Goal: Task Accomplishment & Management: Manage account settings

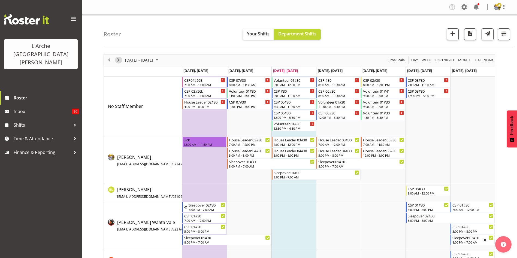
click at [121, 61] on span "Next" at bounding box center [118, 60] width 7 height 7
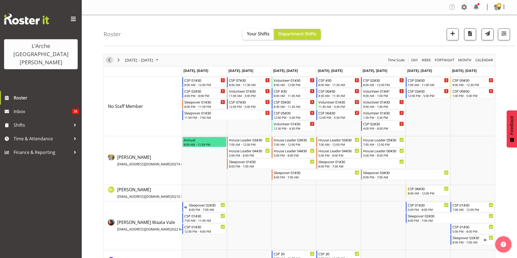
click at [111, 61] on span "Previous" at bounding box center [109, 60] width 7 height 7
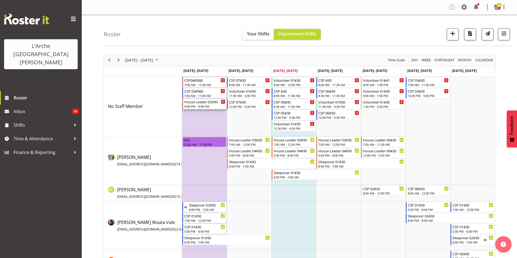
click at [204, 104] on div "House Leader 02#30 4:00 PM - 8:00 PM" at bounding box center [204, 104] width 41 height 10
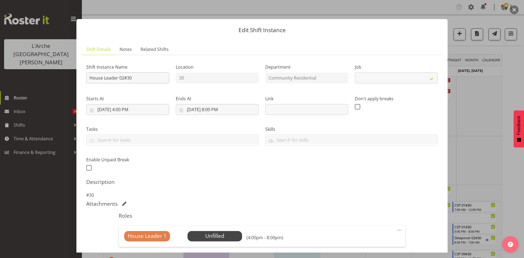
select select "1"
drag, startPoint x: 130, startPoint y: 78, endPoint x: 17, endPoint y: 69, distance: 113.0
click at [17, 69] on div "Edit Shift Instance Shift Details Notes Related Shifts Shift Instance Name Hous…" at bounding box center [262, 129] width 524 height 258
type input "Vital Care #30"
click at [374, 81] on select "Create new job Accounts Admin Art Coordinator Community Leader Community Suppor…" at bounding box center [395, 78] width 83 height 11
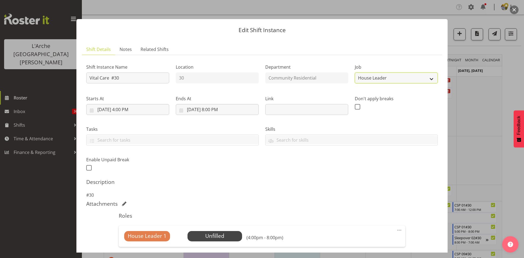
select select "3"
click at [354, 73] on select "Create new job Accounts Admin Art Coordinator Community Leader Community Suppor…" at bounding box center [395, 78] width 83 height 11
click at [128, 110] on input "9/22/2025, 4:00 PM" at bounding box center [127, 109] width 83 height 11
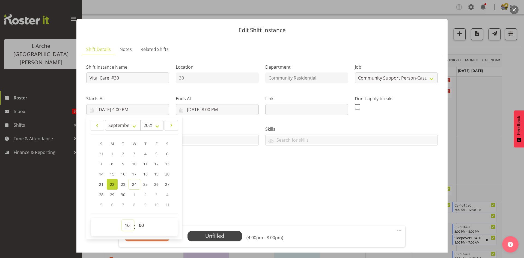
click at [128, 227] on select "00 01 02 03 04 05 06 07 08 09 10 11 12 13 14 15 16 17 18 19 20 21 22 23" at bounding box center [128, 225] width 12 height 11
select select "12"
click at [122, 220] on select "00 01 02 03 04 05 06 07 08 09 10 11 12 13 14 15 16 17 18 19 20 21 22 23" at bounding box center [128, 225] width 12 height 11
type input "9/22/2025, 12:00 PM"
click at [211, 113] on input "9/22/2025, 8:00 PM" at bounding box center [217, 109] width 83 height 11
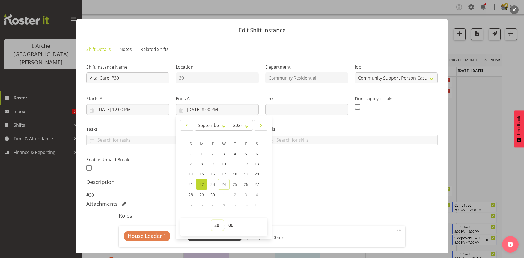
click at [214, 228] on select "00 01 02 03 04 05 06 07 08 09 10 11 12 13 14 15 16 17 18 19 20 21 22 23" at bounding box center [217, 225] width 12 height 11
select select "17"
click at [211, 220] on select "00 01 02 03 04 05 06 07 08 09 10 11 12 13 14 15 16 17 18 19 20 21 22 23" at bounding box center [217, 225] width 12 height 11
type input "9/22/2025, 5:00 PM"
click at [396, 230] on span at bounding box center [399, 230] width 7 height 7
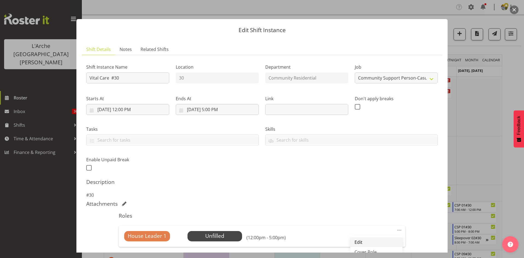
click at [372, 242] on link "Edit" at bounding box center [376, 242] width 52 height 10
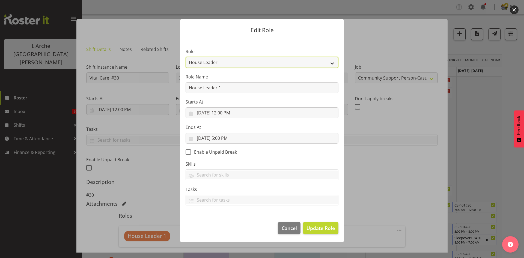
click at [282, 64] on select "Area Manager Art Coordination Community - SIL Community Leader Community Suppor…" at bounding box center [261, 62] width 153 height 11
select select "521"
click at [185, 57] on select "Area Manager Art Coordination Community - SIL Community Leader Community Suppor…" at bounding box center [261, 62] width 153 height 11
drag, startPoint x: 242, startPoint y: 86, endPoint x: 98, endPoint y: 100, distance: 145.0
click at [98, 100] on div "Edit Role Role Area Manager Art Coordination Community - SIL Community Leader C…" at bounding box center [262, 129] width 524 height 258
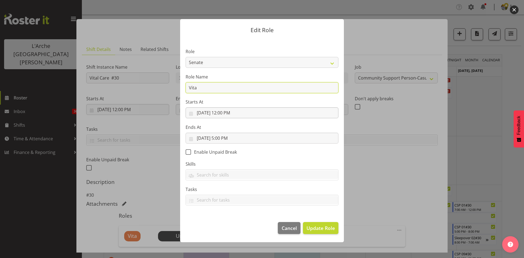
type input "Vital Care"
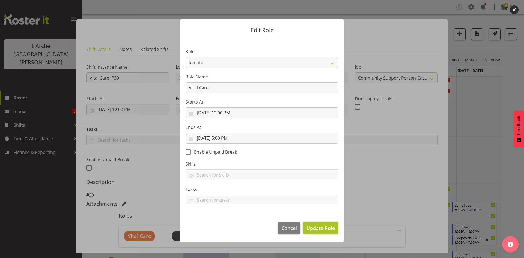
click at [325, 227] on span "Update Role" at bounding box center [320, 228] width 28 height 7
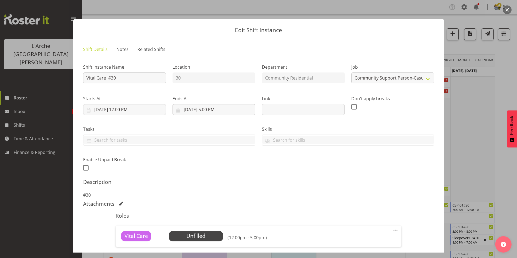
scroll to position [100, 0]
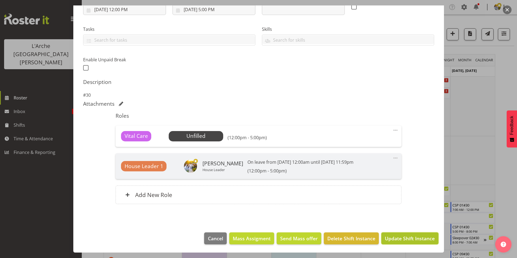
click at [407, 242] on span "Update Shift Instance" at bounding box center [410, 238] width 50 height 7
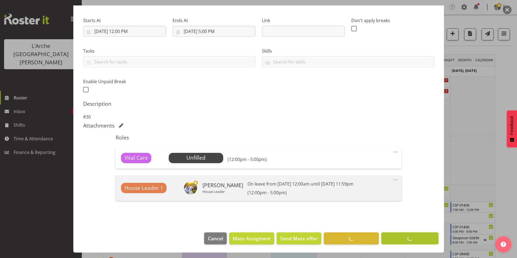
scroll to position [78, 0]
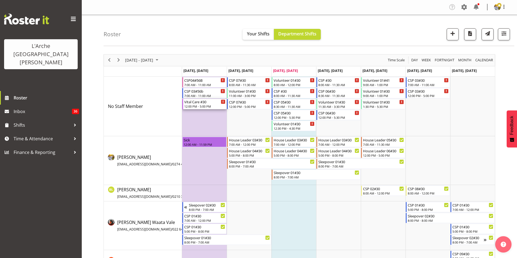
click at [206, 105] on div "12:00 PM - 5:00 PM" at bounding box center [204, 106] width 41 height 4
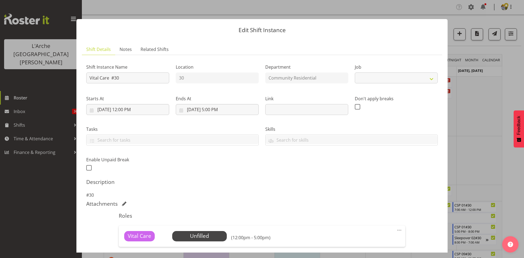
select select "3"
click at [219, 237] on span "Select Employee" at bounding box center [199, 236] width 55 height 10
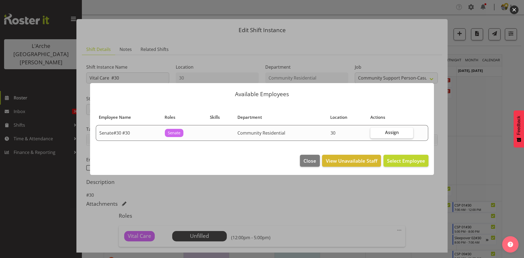
click at [387, 131] on span "Assign" at bounding box center [392, 132] width 14 height 5
click at [374, 131] on input "Assign" at bounding box center [372, 133] width 4 height 4
checkbox input "true"
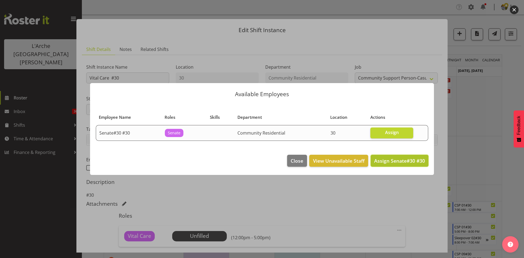
click at [391, 156] on button "Assign Senate#30 #30" at bounding box center [399, 161] width 58 height 12
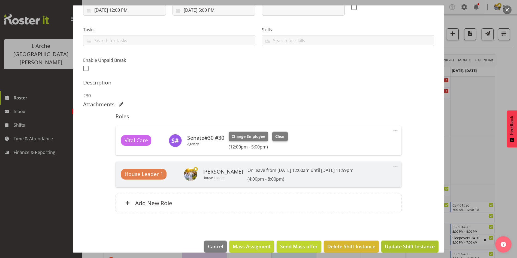
click at [410, 252] on button "Update Shift Instance" at bounding box center [409, 247] width 57 height 12
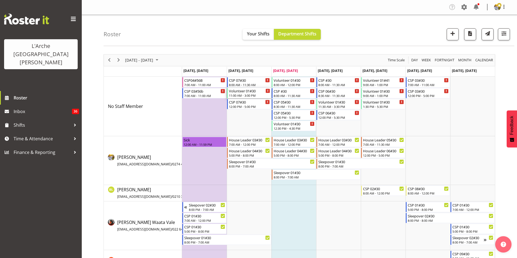
click at [247, 97] on div "11:00 AM - 3:00 PM" at bounding box center [249, 95] width 41 height 4
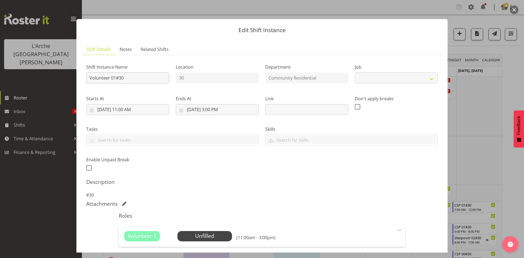
select select "4550"
drag, startPoint x: 133, startPoint y: 79, endPoint x: 28, endPoint y: 80, distance: 105.5
click at [28, 80] on div "Edit Shift Instance Shift Details Notes Related Shifts Shift Instance Name Volu…" at bounding box center [262, 129] width 524 height 258
type input "Vital Care #30"
click at [416, 76] on select "Create new job Accounts Admin Art Coordinator Community Leader Community Suppor…" at bounding box center [395, 78] width 83 height 11
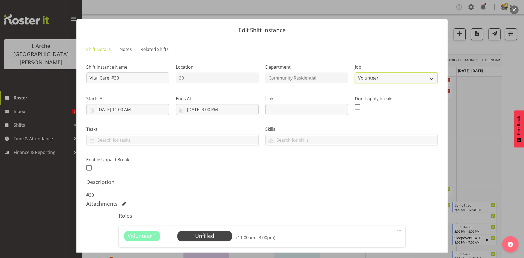
select select "3"
click at [354, 73] on select "Create new job Accounts Admin Art Coordinator Community Leader Community Suppor…" at bounding box center [395, 78] width 83 height 11
click at [120, 108] on input "9/23/2025, 11:00 AM" at bounding box center [127, 109] width 83 height 11
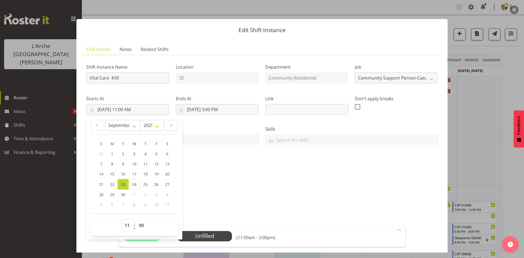
click at [128, 223] on select "00 01 02 03 04 05 06 07 08 09 10 11 12 13 14 15 16 17 18 19 20 21 22 23" at bounding box center [128, 225] width 12 height 11
select select "8"
click at [122, 220] on select "00 01 02 03 04 05 06 07 08 09 10 11 12 13 14 15 16 17 18 19 20 21 22 23" at bounding box center [128, 225] width 12 height 11
type input "9/23/2025, 8:00 AM"
click at [210, 109] on input "9/23/2025, 3:00 PM" at bounding box center [217, 109] width 83 height 11
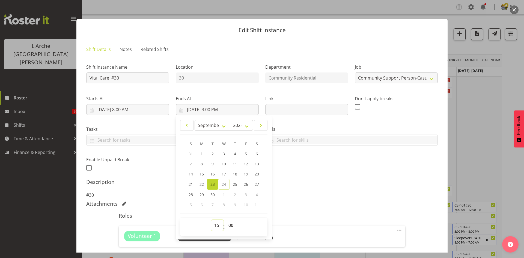
click at [216, 226] on select "00 01 02 03 04 05 06 07 08 09 10 11 12 13 14 15 16 17 18 19 20 21 22 23" at bounding box center [217, 225] width 12 height 11
select select "11"
click at [211, 220] on select "00 01 02 03 04 05 06 07 08 09 10 11 12 13 14 15 16 17 18 19 20 21 22 23" at bounding box center [217, 225] width 12 height 11
type input "9/23/2025, 11:00 AM"
click at [230, 227] on select "00 01 02 03 04 05 06 07 08 09 10 11 12 13 14 15 16 17 18 19 20 21 22 23 24 25 2…" at bounding box center [231, 225] width 12 height 11
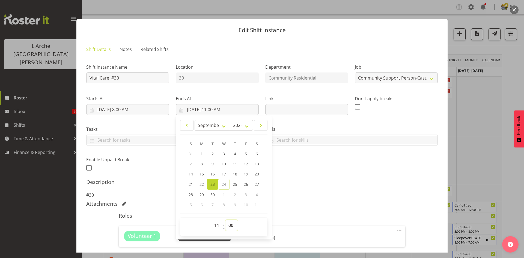
select select "32"
click at [225, 220] on select "00 01 02 03 04 05 06 07 08 09 10 11 12 13 14 15 16 17 18 19 20 21 22 23 24 25 2…" at bounding box center [231, 225] width 12 height 11
type input "9/23/2025, 11:32 AM"
click at [225, 224] on select "00 01 02 03 04 05 06 07 08 09 10 11 12 13 14 15 16 17 18 19 20 21 22 23 24 25 2…" at bounding box center [231, 225] width 12 height 11
select select "30"
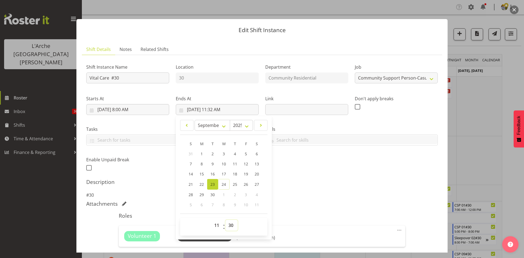
click at [225, 220] on select "00 01 02 03 04 05 06 07 08 09 10 11 12 13 14 15 16 17 18 19 20 21 22 23 24 25 2…" at bounding box center [231, 225] width 12 height 11
type input "9/23/2025, 11:30 AM"
click at [396, 229] on span at bounding box center [399, 230] width 7 height 7
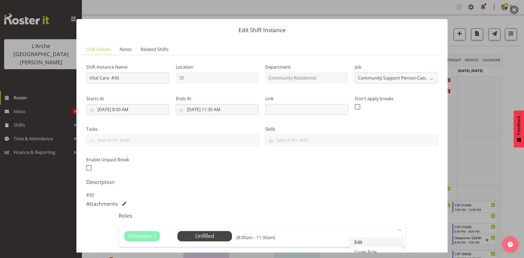
drag, startPoint x: 372, startPoint y: 241, endPoint x: 357, endPoint y: 243, distance: 15.1
click at [357, 243] on link "Edit" at bounding box center [376, 242] width 52 height 10
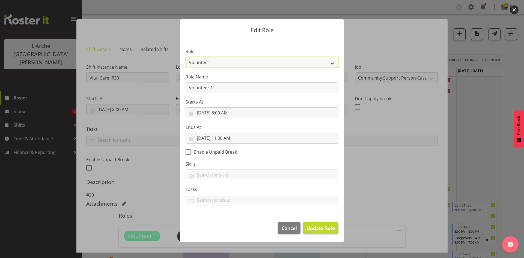
click at [279, 65] on select "Area Manager Art Coordination Community - SIL Community Leader Community Suppor…" at bounding box center [261, 62] width 153 height 11
select select "287"
click at [185, 57] on select "Area Manager Art Coordination Community - SIL Community Leader Community Suppor…" at bounding box center [261, 62] width 153 height 11
drag, startPoint x: 251, startPoint y: 87, endPoint x: 67, endPoint y: 89, distance: 184.1
click at [67, 89] on div "Edit Role Role Area Manager Art Coordination Community - SIL Community Leader C…" at bounding box center [262, 129] width 524 height 258
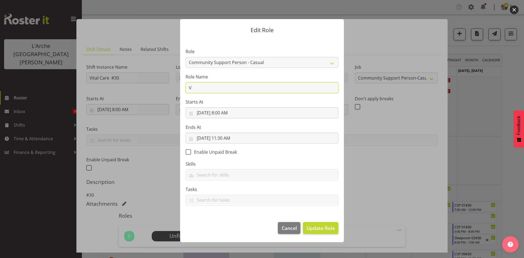
type input "Vital Care"
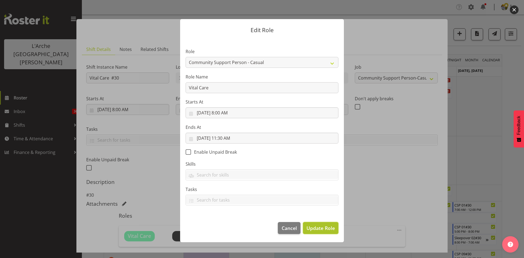
click at [311, 229] on span "Update Role" at bounding box center [320, 228] width 28 height 7
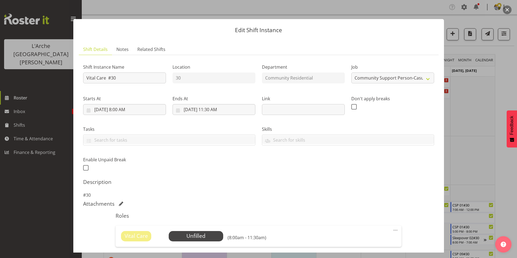
scroll to position [68, 0]
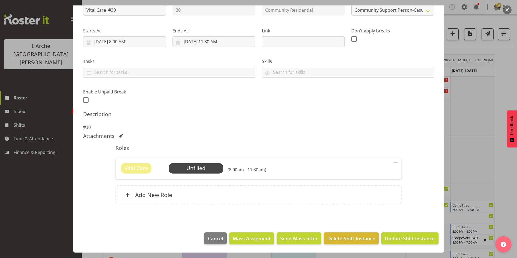
click at [392, 164] on span at bounding box center [395, 162] width 7 height 7
click at [371, 173] on link "Edit" at bounding box center [373, 175] width 52 height 10
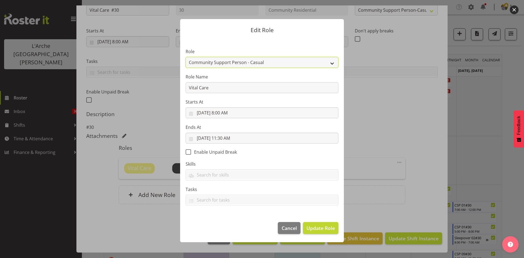
click at [251, 63] on select "Area Manager Art Coordination Community - SIL Community Leader Community Suppor…" at bounding box center [261, 62] width 153 height 11
select select "521"
click at [185, 57] on select "Area Manager Art Coordination Community - SIL Community Leader Community Suppor…" at bounding box center [261, 62] width 153 height 11
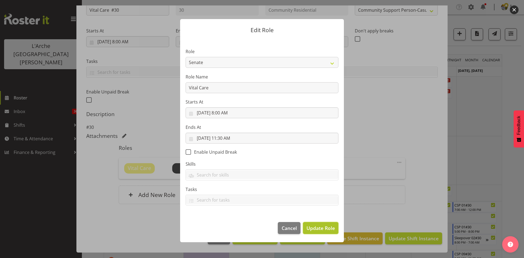
click at [325, 228] on span "Update Role" at bounding box center [320, 228] width 28 height 7
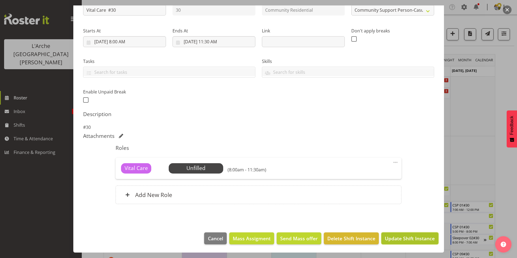
click at [415, 244] on button "Update Shift Instance" at bounding box center [409, 239] width 57 height 12
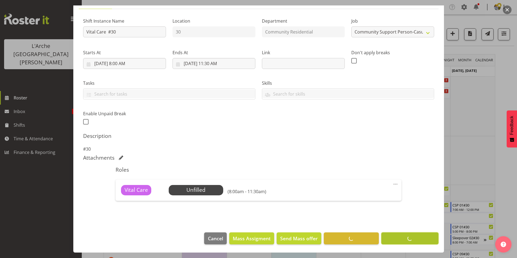
scroll to position [46, 0]
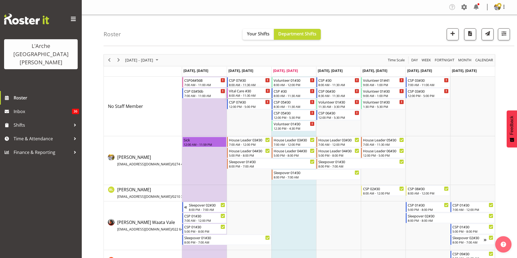
click at [247, 91] on div "Vital Care #30" at bounding box center [249, 90] width 41 height 5
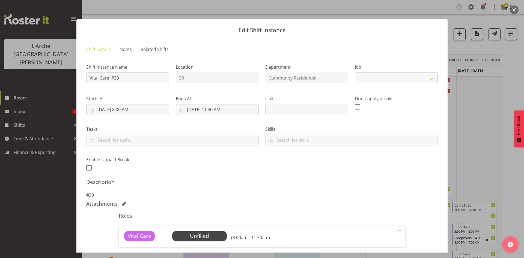
select select "3"
click at [210, 238] on span "Select Employee" at bounding box center [199, 236] width 41 height 8
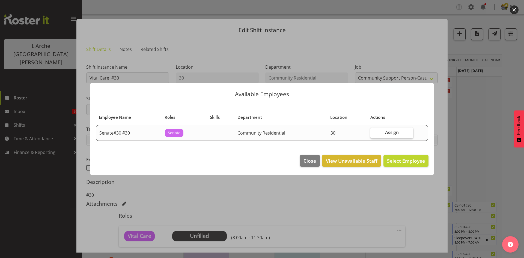
click at [411, 130] on label "Assign" at bounding box center [391, 133] width 43 height 11
click at [374, 131] on input "Assign" at bounding box center [372, 133] width 4 height 4
checkbox input "true"
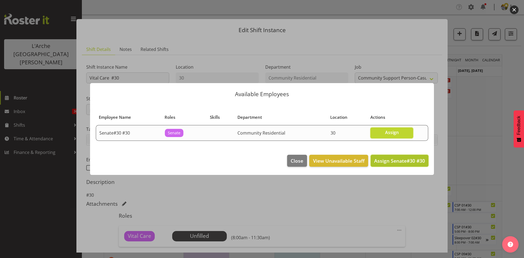
click at [408, 162] on span "Assign Senate#30 #30" at bounding box center [399, 161] width 51 height 7
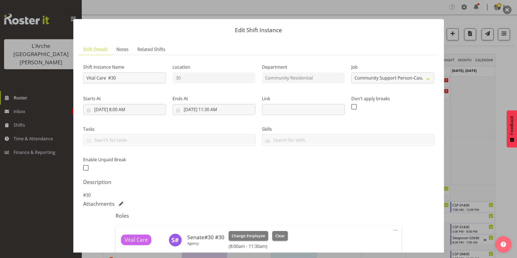
scroll to position [76, 0]
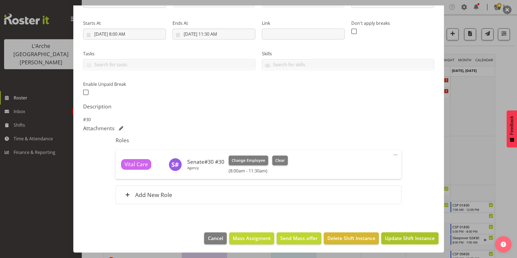
click at [413, 240] on span "Update Shift Instance" at bounding box center [410, 238] width 50 height 7
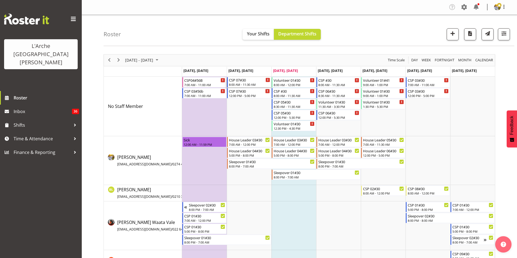
click at [239, 84] on div "8:00 AM - 11:30 AM" at bounding box center [249, 84] width 41 height 4
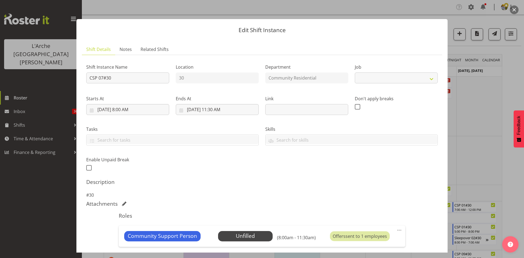
select select "2"
click at [513, 12] on button "button" at bounding box center [513, 9] width 9 height 9
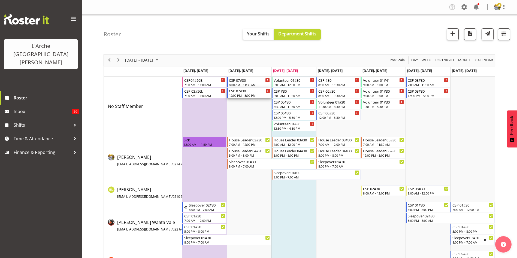
click at [244, 96] on div "12:00 PM - 5:00 PM" at bounding box center [249, 95] width 41 height 4
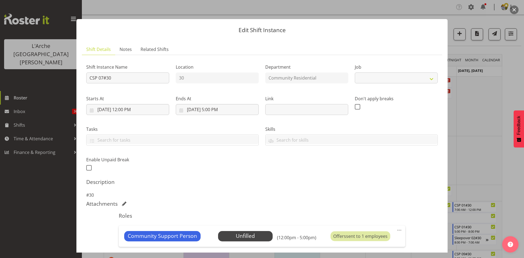
select select "2"
drag, startPoint x: 121, startPoint y: 80, endPoint x: 0, endPoint y: 86, distance: 120.7
click at [0, 86] on div "Edit Shift Instance Shift Details Notes Related Shifts Shift Instance Name CSP …" at bounding box center [262, 129] width 524 height 258
type input "Vital Care #30"
click at [418, 76] on select "Create new job Accounts Admin Art Coordinator Community Leader Community Suppor…" at bounding box center [395, 78] width 83 height 11
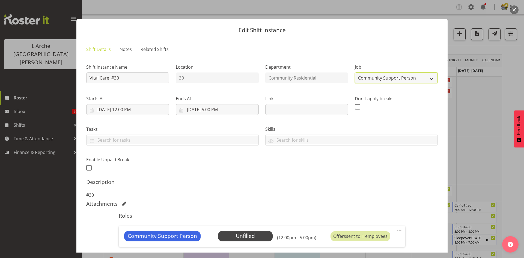
select select "3"
click at [354, 73] on select "Create new job Accounts Admin Art Coordinator Community Leader Community Suppor…" at bounding box center [395, 78] width 83 height 11
click at [396, 228] on span at bounding box center [399, 230] width 7 height 7
click at [363, 239] on link "Edit" at bounding box center [376, 242] width 52 height 10
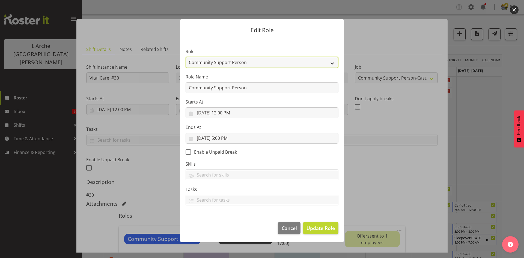
click at [225, 65] on select "Area Manager Art Coordination Community - SIL Community Leader Community Suppor…" at bounding box center [261, 62] width 153 height 11
select select "521"
click at [185, 57] on select "Area Manager Art Coordination Community - SIL Community Leader Community Suppor…" at bounding box center [261, 62] width 153 height 11
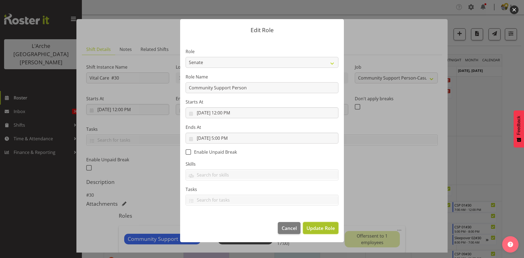
click at [315, 231] on span "Update Role" at bounding box center [320, 228] width 28 height 7
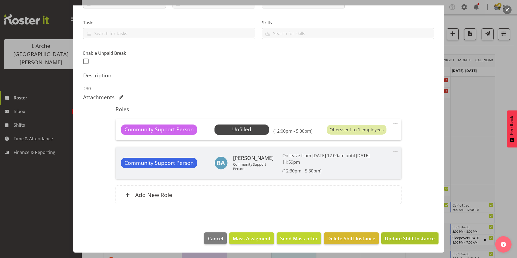
click at [410, 240] on span "Update Shift Instance" at bounding box center [410, 238] width 50 height 7
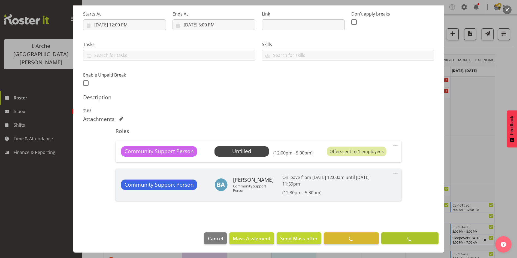
scroll to position [85, 0]
click at [325, 109] on p "#30" at bounding box center [258, 110] width 351 height 7
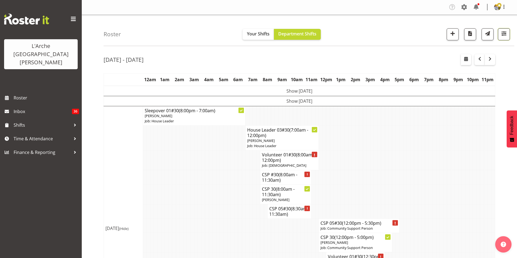
click at [509, 40] on button "button" at bounding box center [504, 34] width 12 height 12
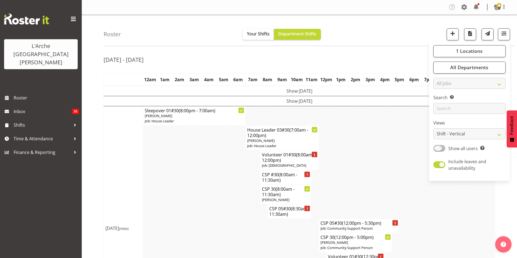
click at [440, 145] on span at bounding box center [440, 148] width 12 height 7
click at [437, 147] on input "Show all users Show only rostered employees" at bounding box center [436, 149] width 4 height 4
checkbox input "true"
click at [453, 131] on select "Staff Role Shift - Horizontal Shift - Vertical Staff - Location" at bounding box center [470, 133] width 72 height 11
select select "staff"
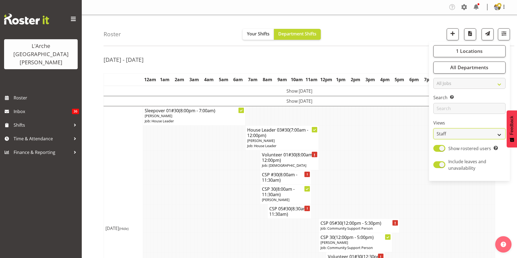
click at [434, 128] on select "Staff Role Shift - Horizontal Shift - Vertical Staff - Location" at bounding box center [470, 133] width 72 height 11
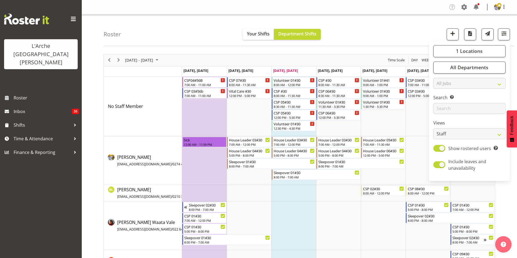
click at [507, 202] on div "[DATE] - [DATE] [DATE] Day Week Fortnight Month calendar Month Agenda Time Scal…" at bounding box center [311, 206] width 414 height 312
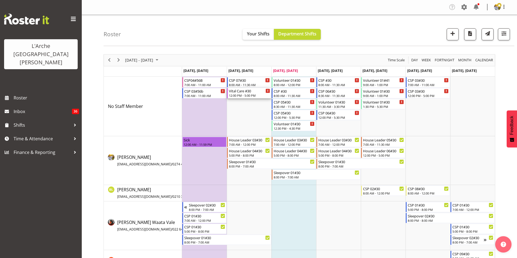
click at [247, 94] on div "12:00 PM - 5:00 PM" at bounding box center [249, 95] width 41 height 4
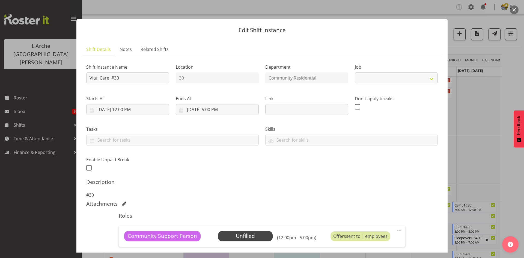
select select "3"
click at [250, 233] on span "Select Employee" at bounding box center [245, 236] width 41 height 8
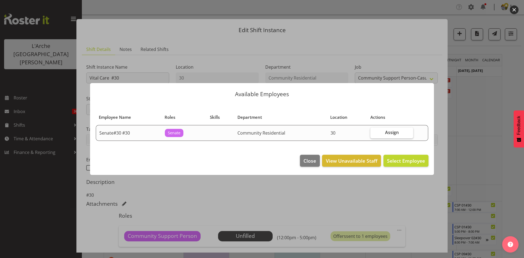
click at [379, 137] on label "Assign" at bounding box center [391, 133] width 43 height 11
click at [374, 134] on input "Assign" at bounding box center [372, 133] width 4 height 4
checkbox input "true"
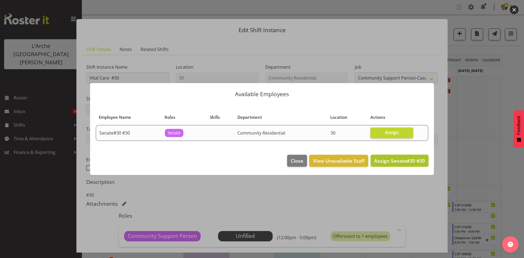
click at [381, 162] on span "Assign Senate#30 #30" at bounding box center [399, 161] width 51 height 7
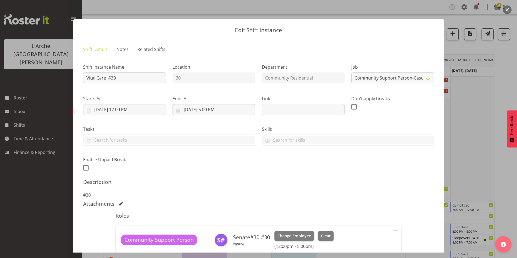
scroll to position [113, 0]
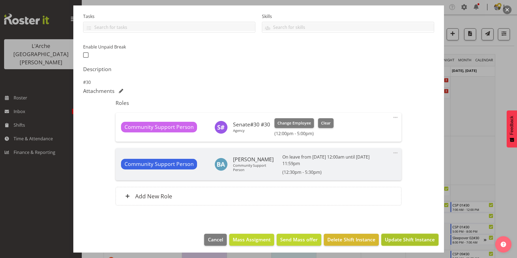
click at [409, 243] on span "Update Shift Instance" at bounding box center [410, 239] width 50 height 7
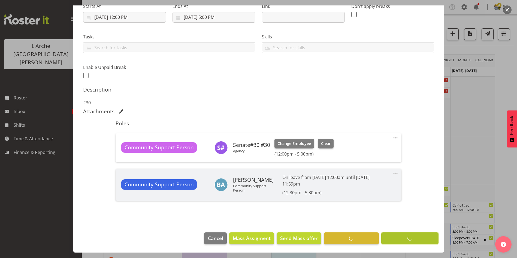
scroll to position [92, 0]
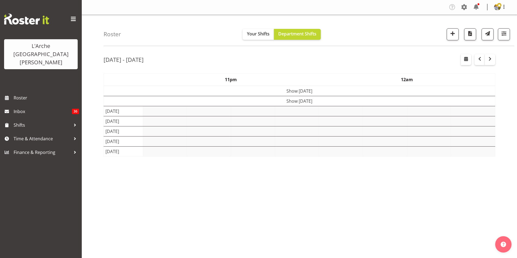
select select "shift"
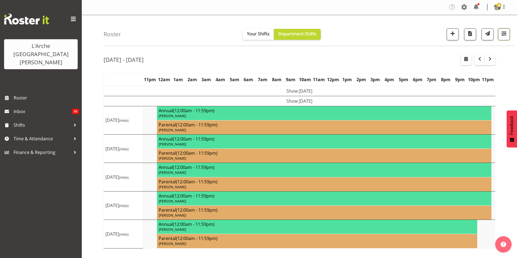
click at [506, 34] on span "button" at bounding box center [504, 33] width 7 height 7
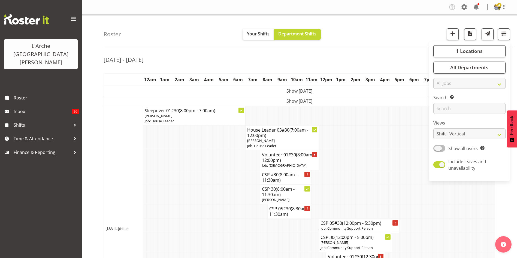
click at [437, 150] on span at bounding box center [440, 148] width 12 height 7
click at [437, 150] on input "Show all users Show only rostered employees" at bounding box center [436, 149] width 4 height 4
checkbox input "true"
click at [441, 137] on select "Staff Role Shift - Horizontal Shift - Vertical Staff - Location" at bounding box center [470, 133] width 72 height 11
select select "staff"
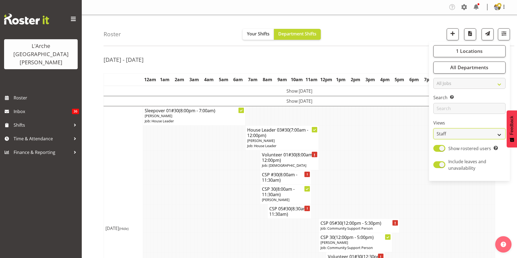
click at [434, 128] on select "Staff Role Shift - Horizontal Shift - Vertical Staff - Location" at bounding box center [470, 133] width 72 height 11
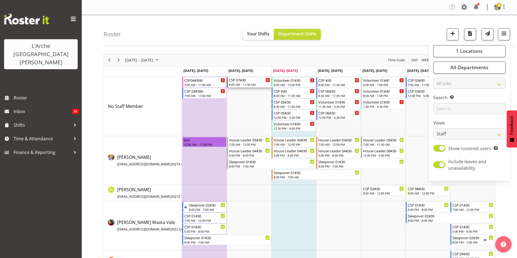
click at [243, 82] on div "CSP 07#30" at bounding box center [249, 79] width 41 height 5
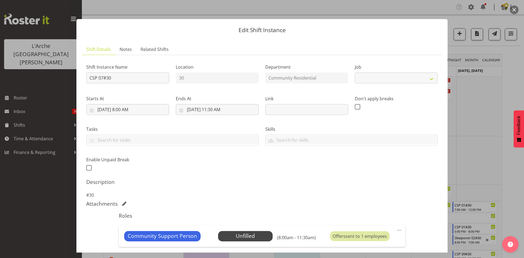
select select "2"
click at [122, 110] on input "9/23/2025, 8:00 AM" at bounding box center [127, 109] width 83 height 11
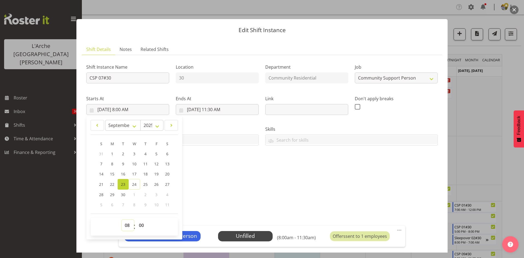
click at [125, 226] on select "00 01 02 03 04 05 06 07 08 09 10 11 12 13 14 15 16 17 18 19 20 21 22 23" at bounding box center [128, 225] width 12 height 11
select select "7"
click at [122, 220] on select "00 01 02 03 04 05 06 07 08 09 10 11 12 13 14 15 16 17 18 19 20 21 22 23" at bounding box center [128, 225] width 12 height 11
type input "9/23/2025, 7:00 AM"
click at [212, 109] on input "9/23/2025, 11:30 AM" at bounding box center [217, 109] width 83 height 11
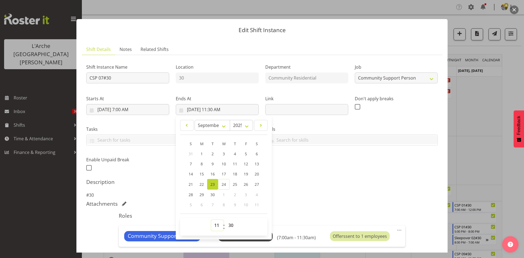
click at [215, 226] on select "00 01 02 03 04 05 06 07 08 09 10 11 12 13 14 15 16 17 18 19 20 21 22 23" at bounding box center [217, 225] width 12 height 11
select select "12"
click at [211, 220] on select "00 01 02 03 04 05 06 07 08 09 10 11 12 13 14 15 16 17 18 19 20 21 22 23" at bounding box center [217, 225] width 12 height 11
type input "9/23/2025, 12:30 PM"
click at [229, 224] on select "00 01 02 03 04 05 06 07 08 09 10 11 12 13 14 15 16 17 18 19 20 21 22 23 24 25 2…" at bounding box center [231, 225] width 12 height 11
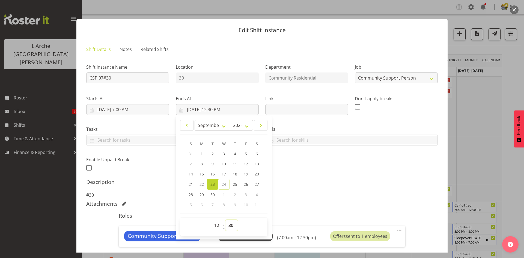
select select "0"
click at [225, 220] on select "00 01 02 03 04 05 06 07 08 09 10 11 12 13 14 15 16 17 18 19 20 21 22 23 24 25 2…" at bounding box center [231, 225] width 12 height 11
type input "[DATE] 12:00 PM"
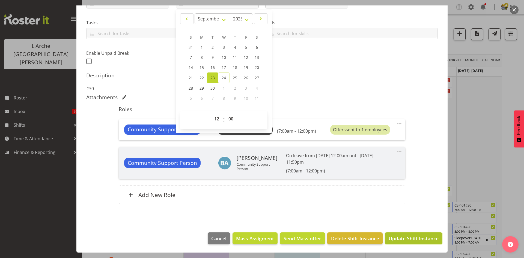
click at [433, 242] on button "Update Shift Instance" at bounding box center [413, 239] width 57 height 12
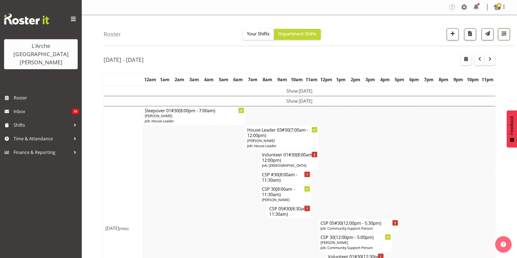
click at [505, 39] on button "button" at bounding box center [504, 34] width 12 height 12
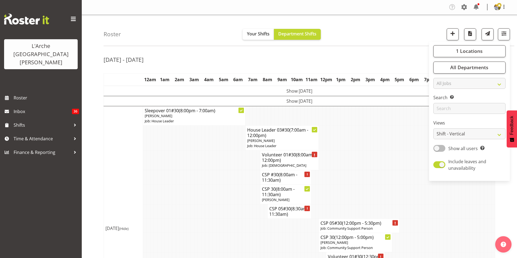
click at [436, 150] on span at bounding box center [440, 148] width 12 height 7
click at [436, 150] on input "Show all users Show only rostered employees" at bounding box center [436, 149] width 4 height 4
checkbox input "true"
click at [447, 130] on select "Staff Role Shift - Horizontal Shift - Vertical Staff - Location" at bounding box center [470, 133] width 72 height 11
select select "staff"
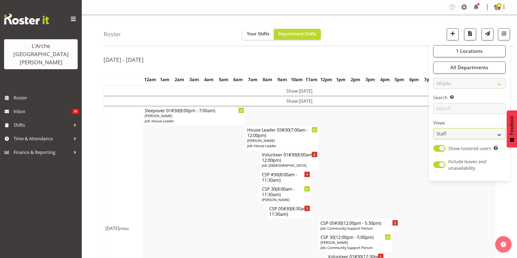
click at [434, 128] on select "Staff Role Shift - Horizontal Shift - Vertical Staff - Location" at bounding box center [470, 133] width 72 height 11
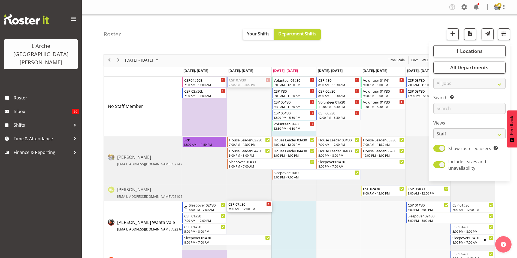
drag, startPoint x: 244, startPoint y: 81, endPoint x: 249, endPoint y: 233, distance: 152.0
click at [249, 233] on div "CSP04#56B 7:00 AM - 11:00 AM CSP 03#56b 7:00 AM - 11:00 AM CSP 07#30 7:00 AM - …" at bounding box center [338, 218] width 313 height 282
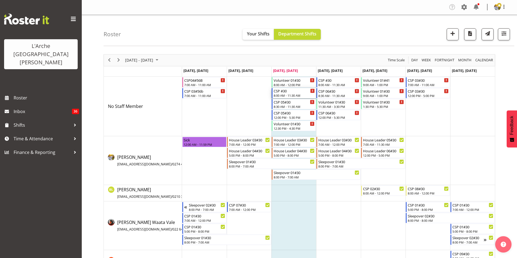
click at [295, 94] on div "8:00 AM - 11:30 AM" at bounding box center [294, 95] width 41 height 4
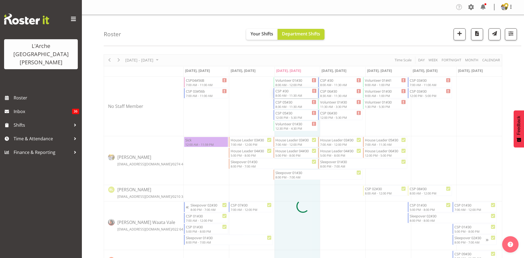
select select
select select "8"
select select "2025"
select select "8"
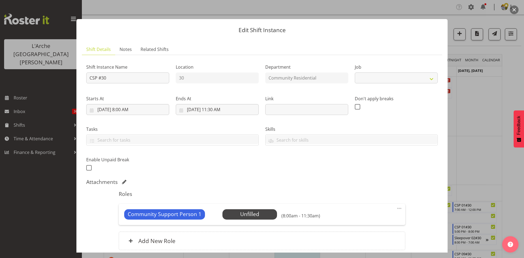
select select "2"
click at [125, 111] on input "9/24/2025, 8:00 AM" at bounding box center [127, 109] width 83 height 11
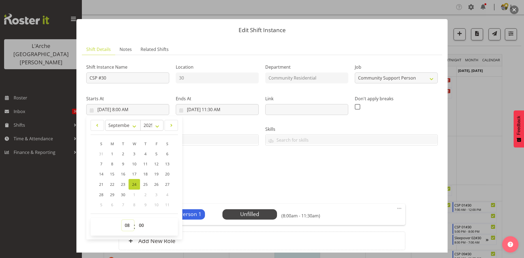
click at [125, 223] on select "00 01 02 03 04 05 06 07 08 09 10 11 12 13 14 15 16 17 18 19 20 21 22 23" at bounding box center [128, 225] width 12 height 11
select select "17"
click at [122, 220] on select "00 01 02 03 04 05 06 07 08 09 10 11 12 13 14 15 16 17 18 19 20 21 22 23" at bounding box center [128, 225] width 12 height 11
type input "9/24/2025, 5:00 PM"
click at [211, 110] on input "9/24/2025, 11:30 AM" at bounding box center [217, 109] width 83 height 11
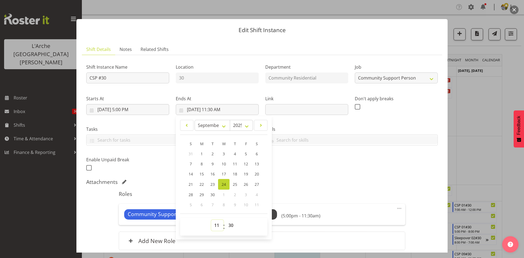
click at [218, 227] on select "00 01 02 03 04 05 06 07 08 09 10 11 12 13 14 15 16 17 18 19 20 21 22 23" at bounding box center [217, 225] width 12 height 11
select select "20"
click at [211, 220] on select "00 01 02 03 04 05 06 07 08 09 10 11 12 13 14 15 16 17 18 19 20 21 22 23" at bounding box center [217, 225] width 12 height 11
type input "9/24/2025, 8:30 PM"
click at [232, 228] on select "00 01 02 03 04 05 06 07 08 09 10 11 12 13 14 15 16 17 18 19 20 21 22 23 24 25 2…" at bounding box center [231, 225] width 12 height 11
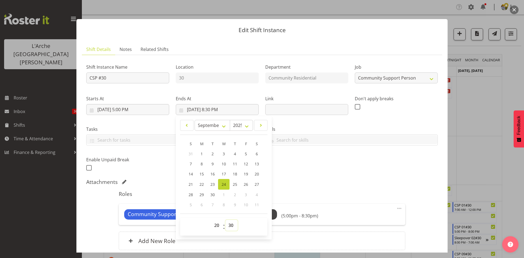
select select "0"
click at [225, 220] on select "00 01 02 03 04 05 06 07 08 09 10 11 12 13 14 15 16 17 18 19 20 21 22 23 24 25 2…" at bounding box center [231, 225] width 12 height 11
type input "9/24/2025, 8:00 PM"
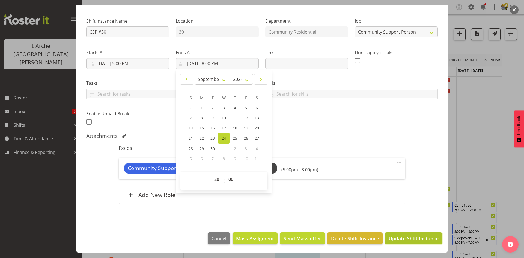
click at [423, 240] on span "Update Shift Instance" at bounding box center [413, 238] width 50 height 7
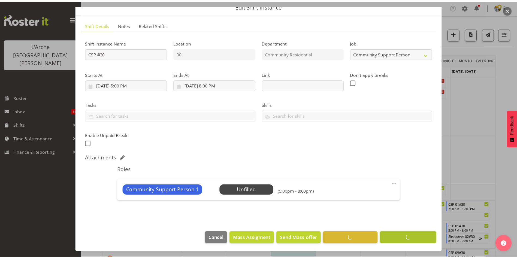
scroll to position [24, 0]
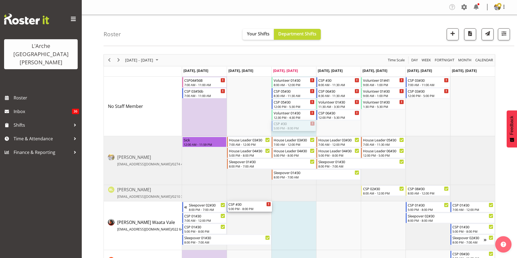
drag, startPoint x: 299, startPoint y: 127, endPoint x: 251, endPoint y: 229, distance: 113.2
click at [251, 229] on div "CSP04#56B 7:00 AM - 11:00 AM CSP 03#56b 7:00 AM - 11:00 AM Volunteer 01#30 8:00…" at bounding box center [338, 218] width 313 height 282
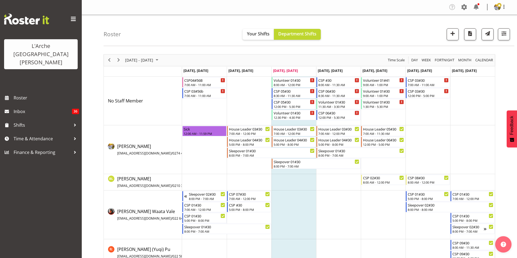
click at [302, 215] on td "Timeline Week of September 24, 2025" at bounding box center [294, 215] width 45 height 49
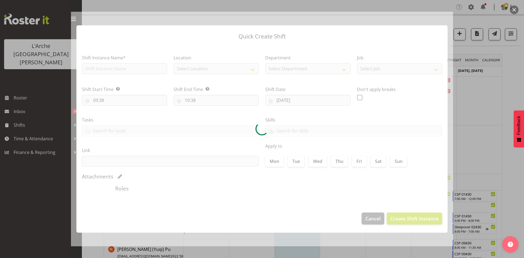
checkbox input "true"
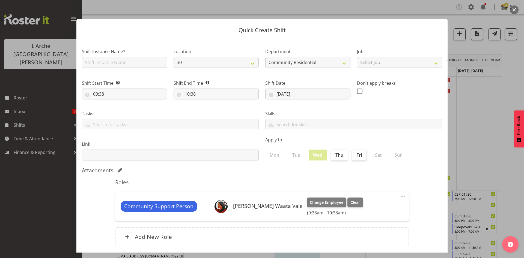
click at [509, 9] on button "button" at bounding box center [513, 9] width 9 height 9
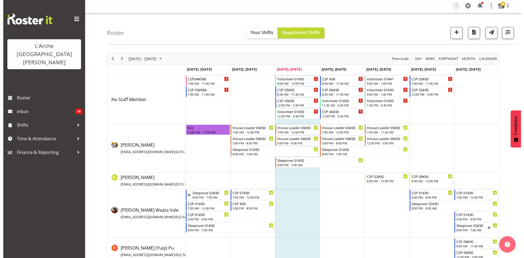
scroll to position [1, 0]
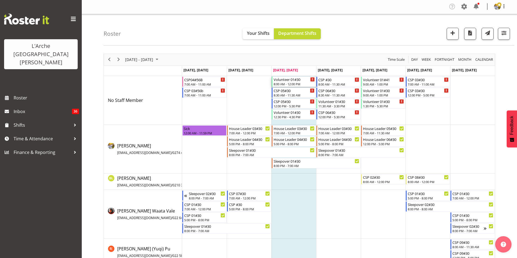
click at [300, 81] on div "Volunteer 01#30" at bounding box center [294, 79] width 41 height 5
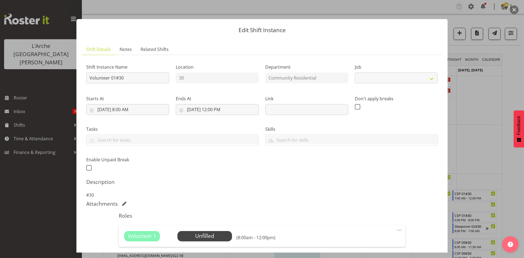
select select "4550"
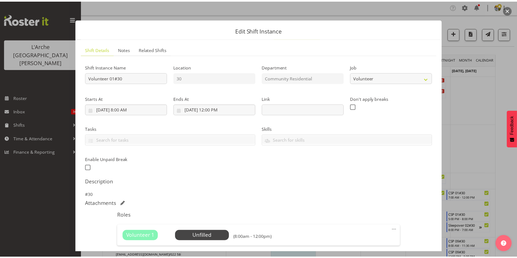
scroll to position [68, 0]
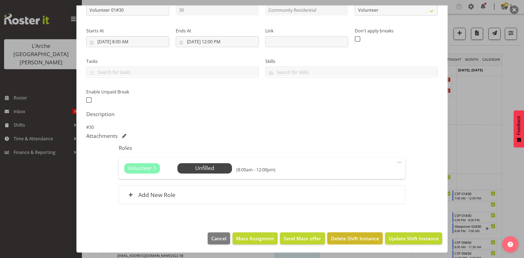
click at [341, 238] on span "Delete Shift Instance" at bounding box center [355, 238] width 48 height 7
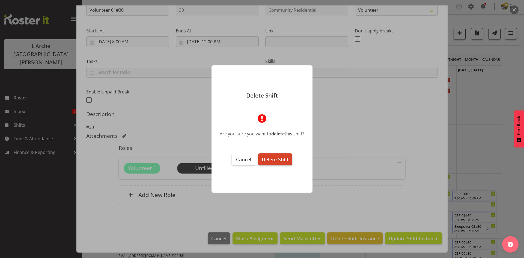
click at [271, 158] on span "Delete Shift" at bounding box center [274, 159] width 27 height 7
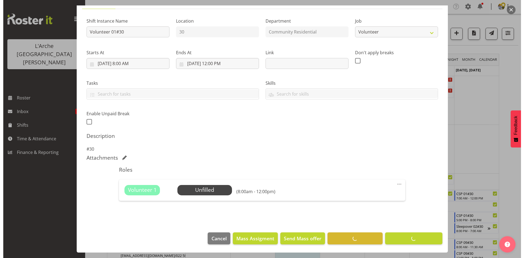
scroll to position [46, 0]
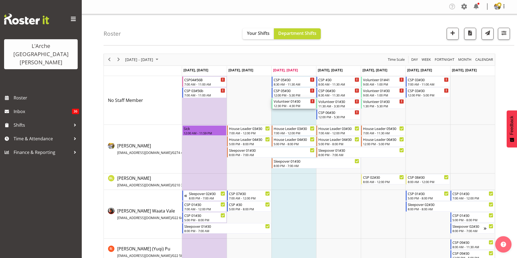
click at [289, 106] on div "12:30 PM - 4:30 PM" at bounding box center [294, 106] width 41 height 4
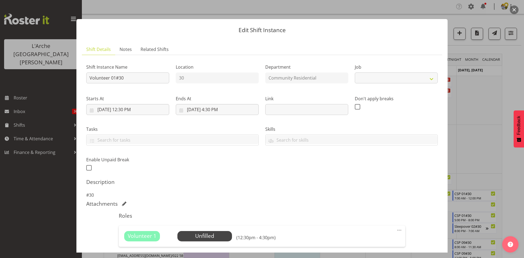
select select "4550"
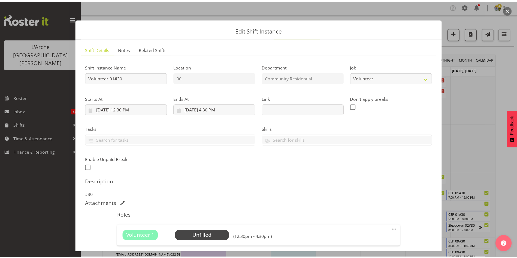
scroll to position [68, 0]
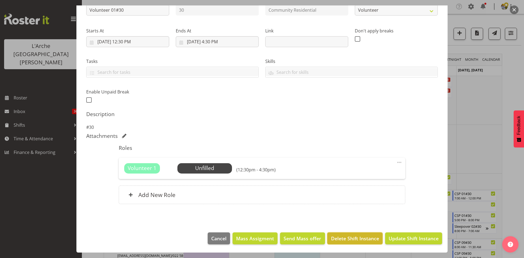
click at [344, 238] on span "Delete Shift Instance" at bounding box center [355, 238] width 48 height 7
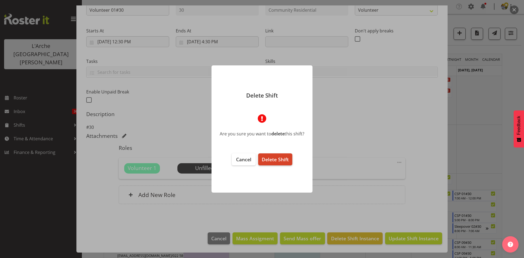
click at [276, 157] on span "Delete Shift" at bounding box center [274, 159] width 27 height 7
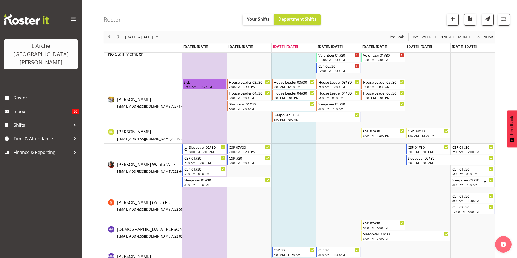
scroll to position [0, 0]
